Goal: Find specific page/section: Find specific page/section

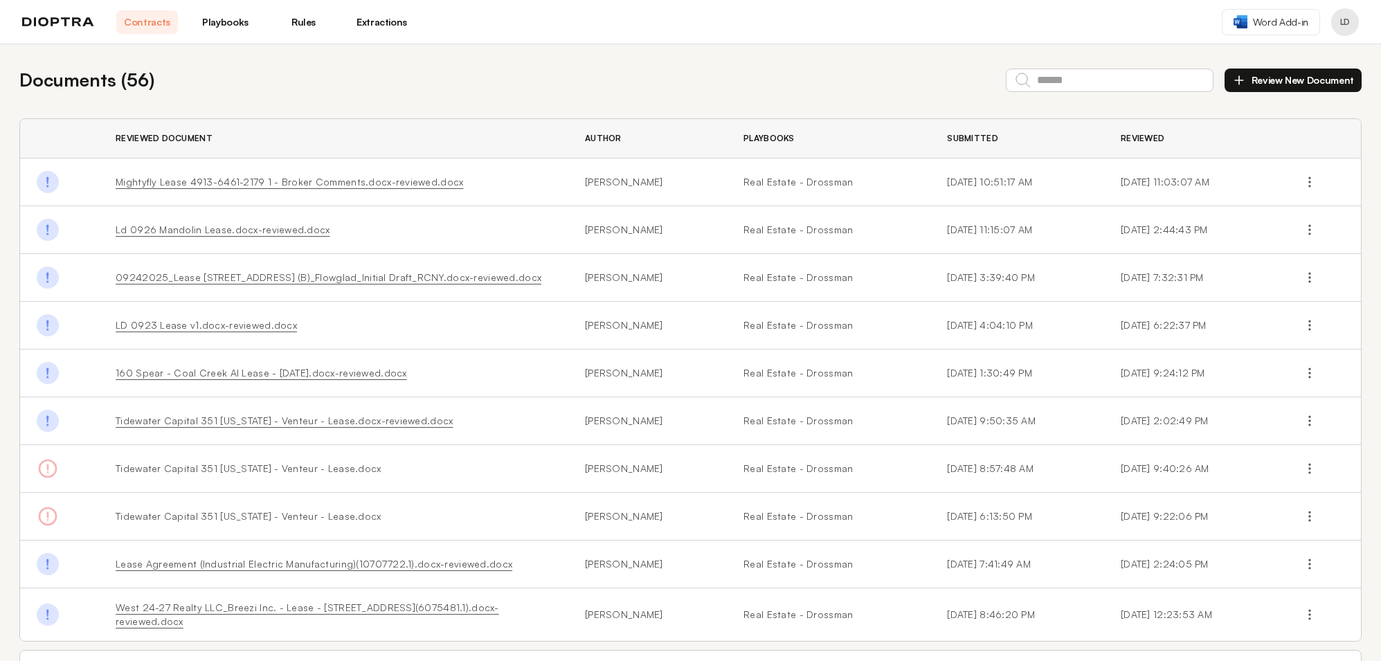
click at [403, 179] on link "Mightyfly Lease 4913-6461-2179 1 - Broker Comments.docx-reviewed.docx" at bounding box center [290, 182] width 348 height 12
click at [231, 21] on link "Playbooks" at bounding box center [226, 22] width 62 height 24
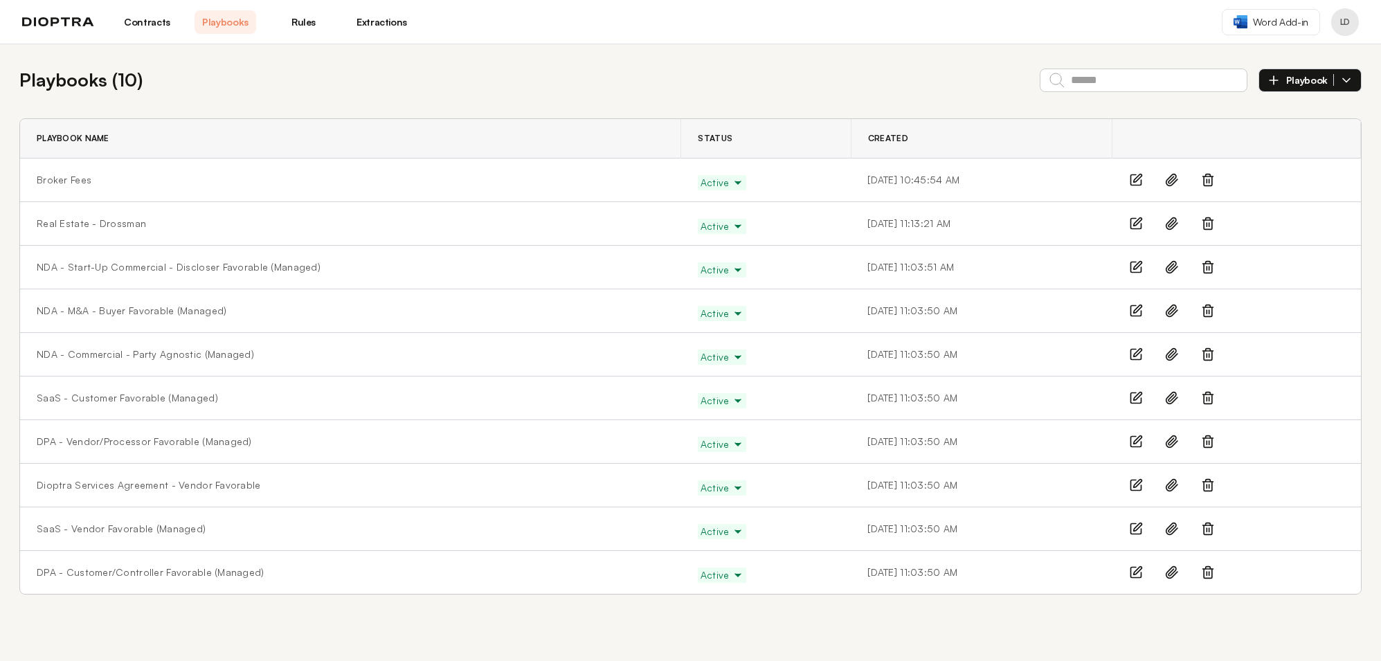
click at [305, 28] on link "Rules" at bounding box center [304, 22] width 62 height 24
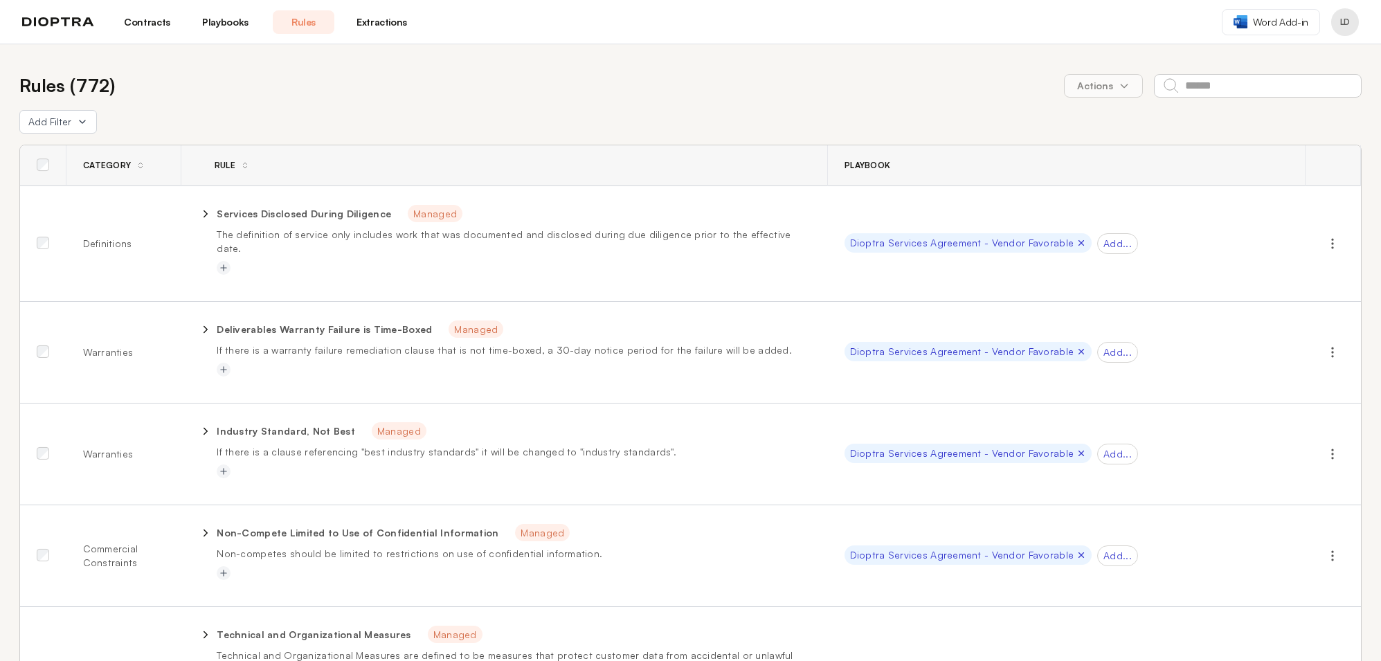
click at [156, 18] on link "Contracts" at bounding box center [147, 22] width 62 height 24
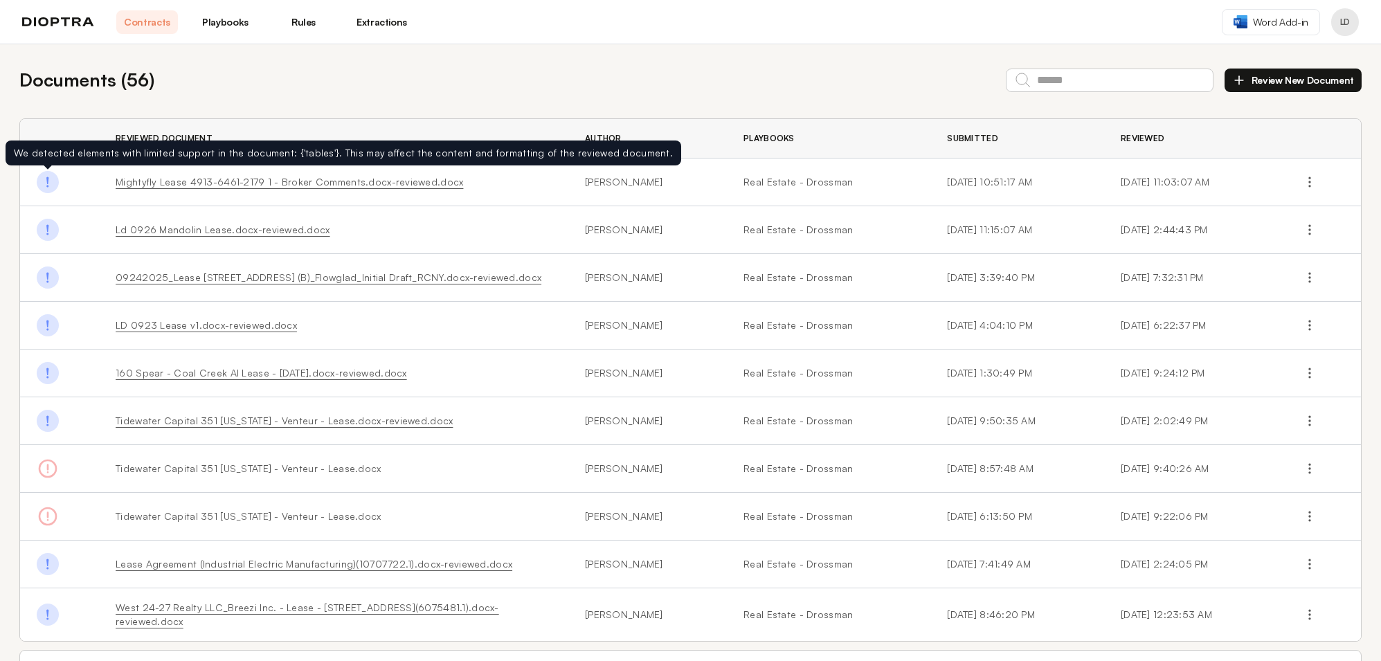
click at [48, 185] on img at bounding box center [48, 182] width 22 height 22
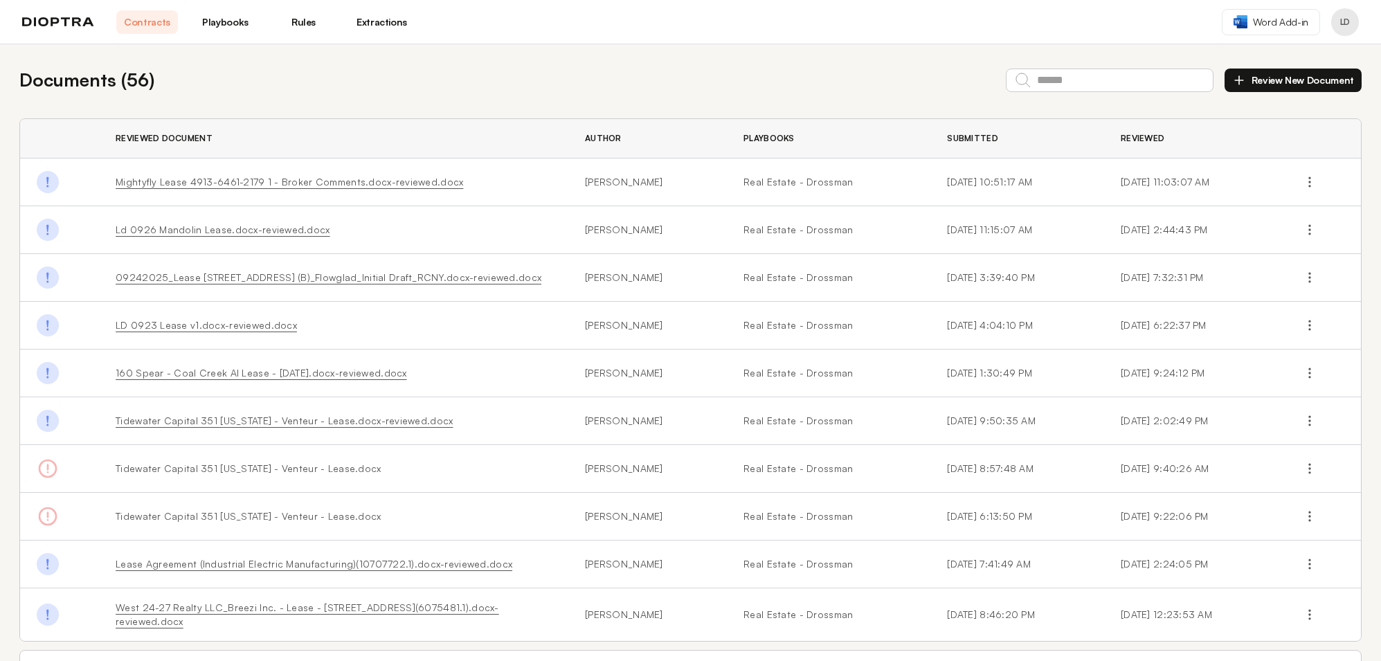
click at [211, 180] on link "Mightyfly Lease 4913-6461-2179 1 - Broker Comments.docx-reviewed.docx" at bounding box center [290, 182] width 348 height 12
click at [1309, 182] on icon "button" at bounding box center [1310, 182] width 14 height 14
click at [390, 181] on link "Mightyfly Lease 4913-6461-2179 1 - Broker Comments.docx-reviewed.docx" at bounding box center [290, 182] width 348 height 12
